Goal: Task Accomplishment & Management: Complete application form

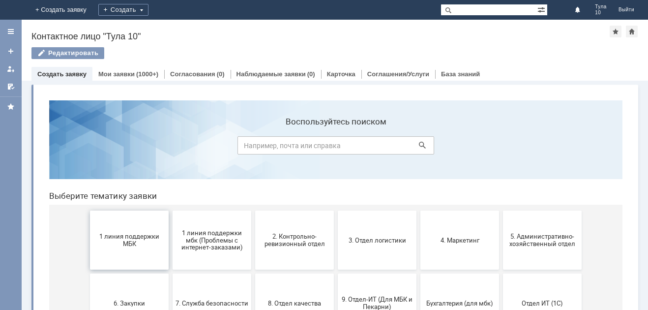
click at [129, 251] on button "1 линия поддержки МБК" at bounding box center [129, 240] width 79 height 59
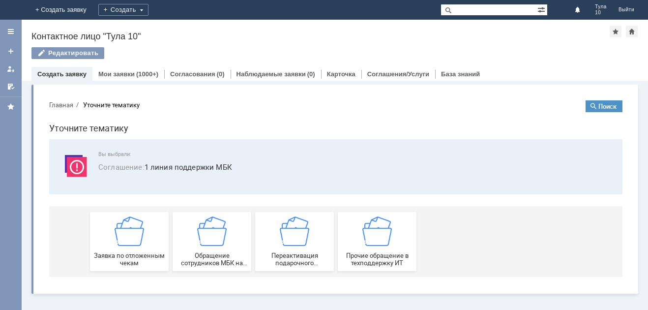
click at [129, 251] on div "Заявка по отложенным чекам" at bounding box center [129, 241] width 73 height 50
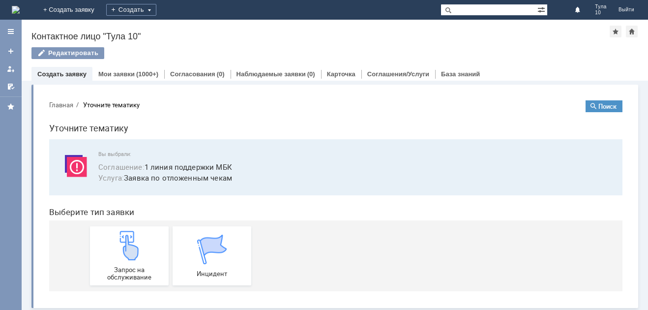
click at [129, 251] on img at bounding box center [130, 246] width 30 height 30
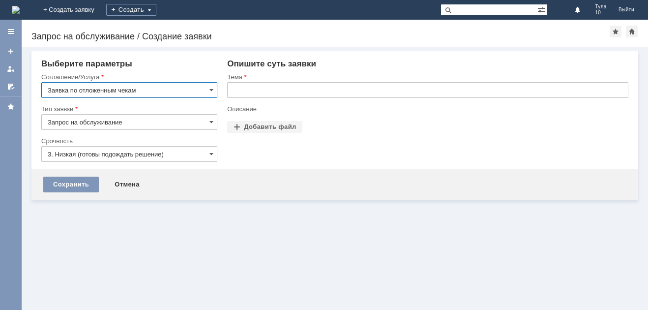
click at [248, 87] on input "text" at bounding box center [427, 90] width 401 height 16
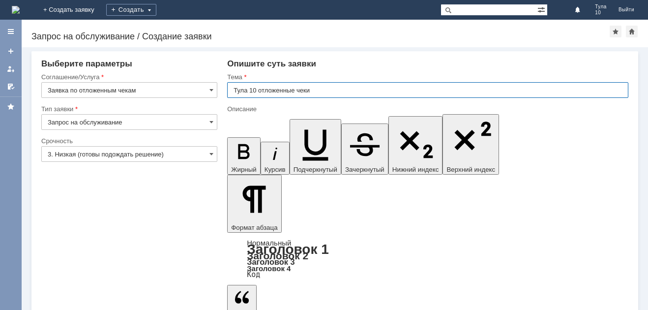
type input "Тула 10 отложенные чеки"
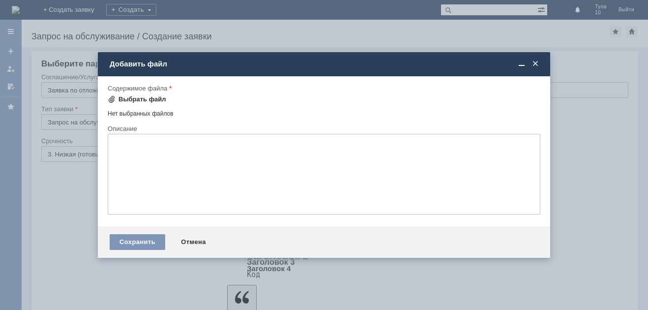
click at [159, 99] on div "Выбрать файл" at bounding box center [143, 99] width 48 height 8
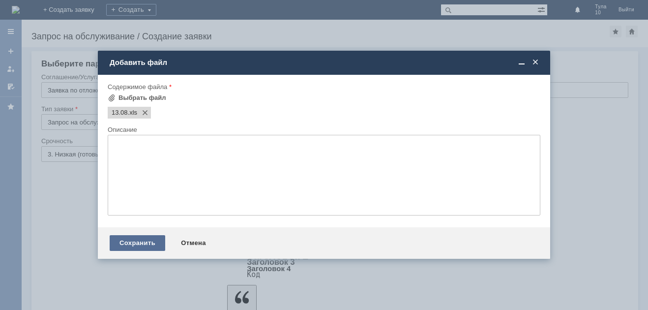
click at [128, 244] on div "Сохранить" at bounding box center [138, 243] width 56 height 16
